Goal: Navigation & Orientation: Understand site structure

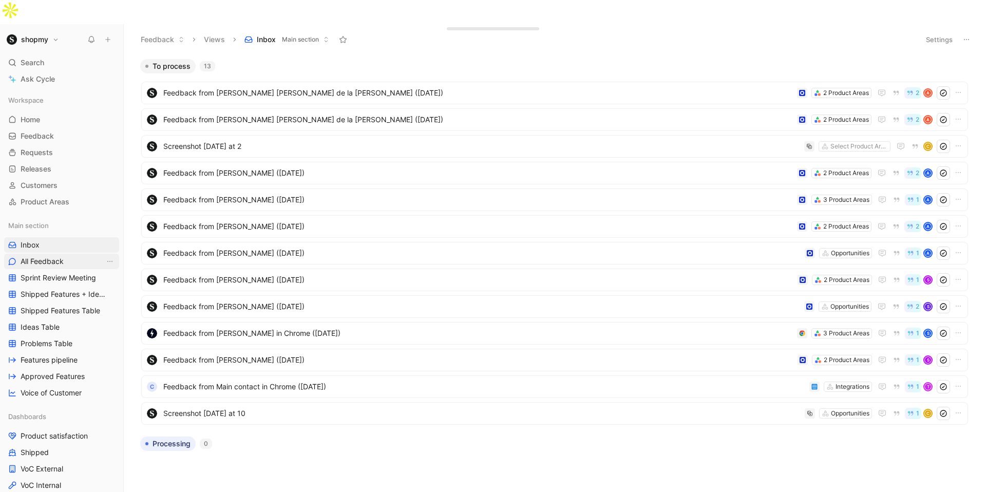
click at [81, 254] on link "All Feedback" at bounding box center [61, 261] width 115 height 15
click at [75, 237] on link "Inbox" at bounding box center [61, 244] width 115 height 15
click at [68, 112] on link "Home G then H" at bounding box center [61, 119] width 115 height 15
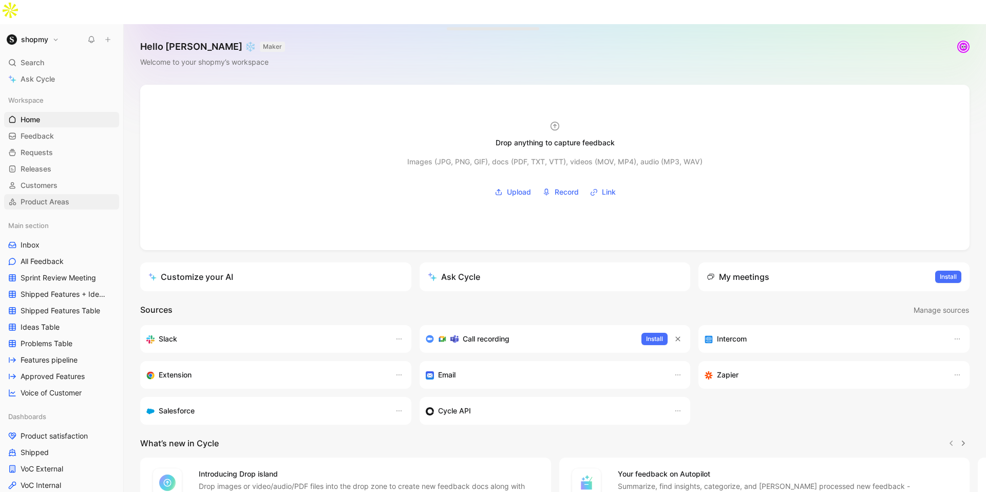
click at [81, 194] on link "Product Areas" at bounding box center [61, 201] width 115 height 15
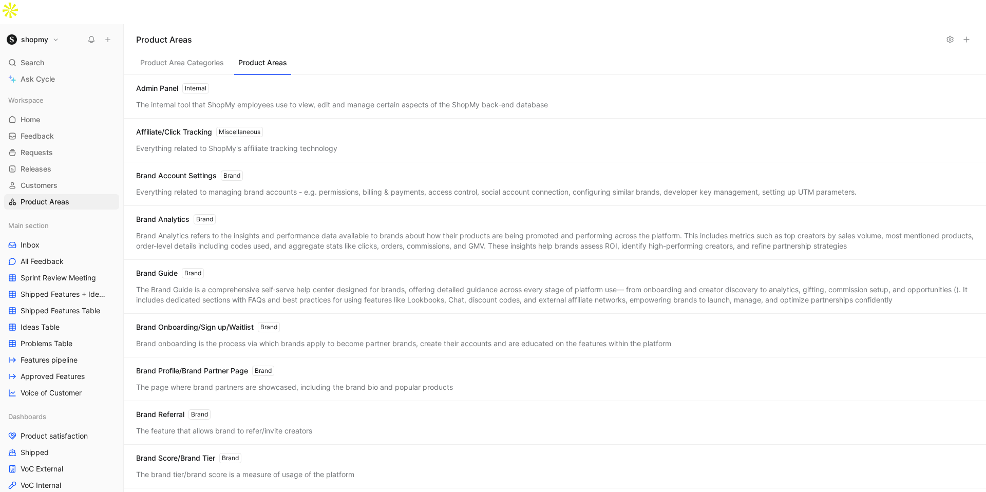
click at [249, 55] on button "Product Areas" at bounding box center [262, 65] width 57 height 20
click at [71, 388] on span "Voice of Customer" at bounding box center [51, 393] width 61 height 10
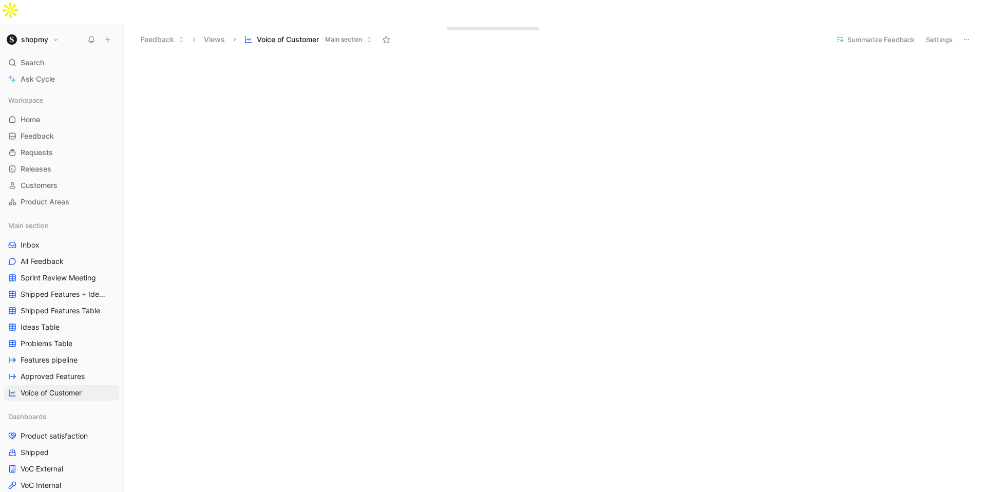
scroll to position [211, 0]
